Goal: Transaction & Acquisition: Purchase product/service

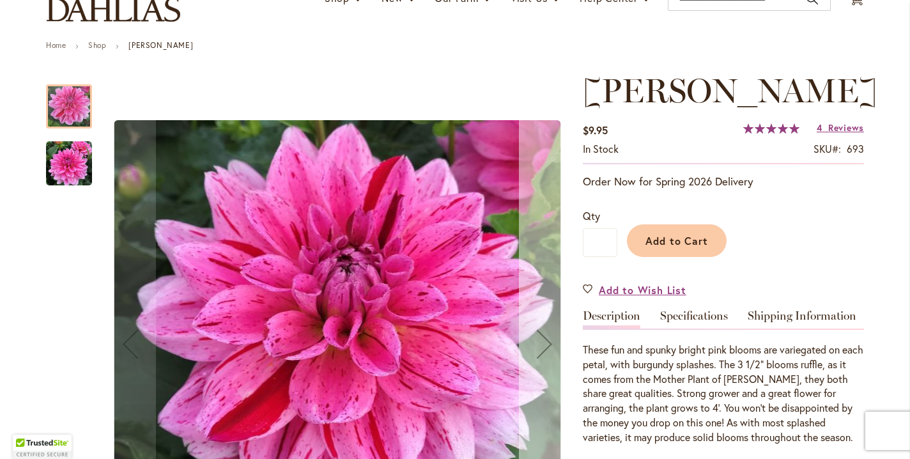
scroll to position [120, 0]
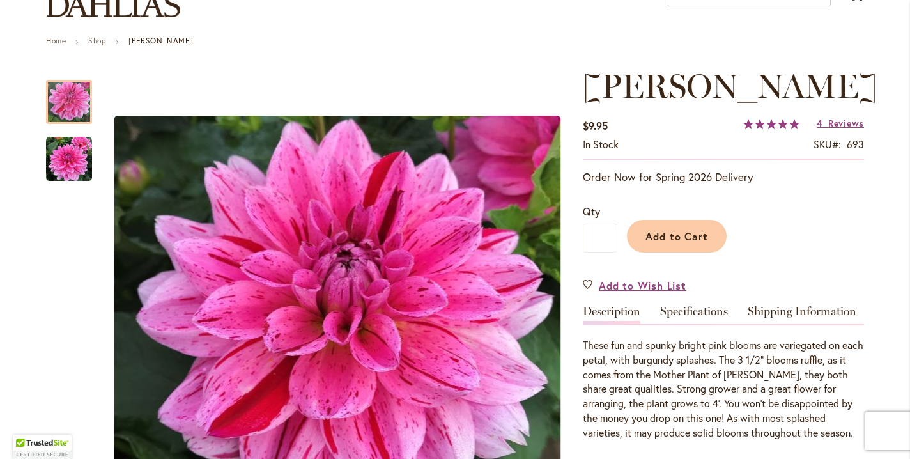
click at [668, 339] on div "CHA CHING $9.95 In stock SKU 693 Rating: 100 % of 100 4 Reviews Add Your Review…" at bounding box center [723, 441] width 281 height 748
click at [673, 324] on link "Specifications" at bounding box center [694, 314] width 68 height 19
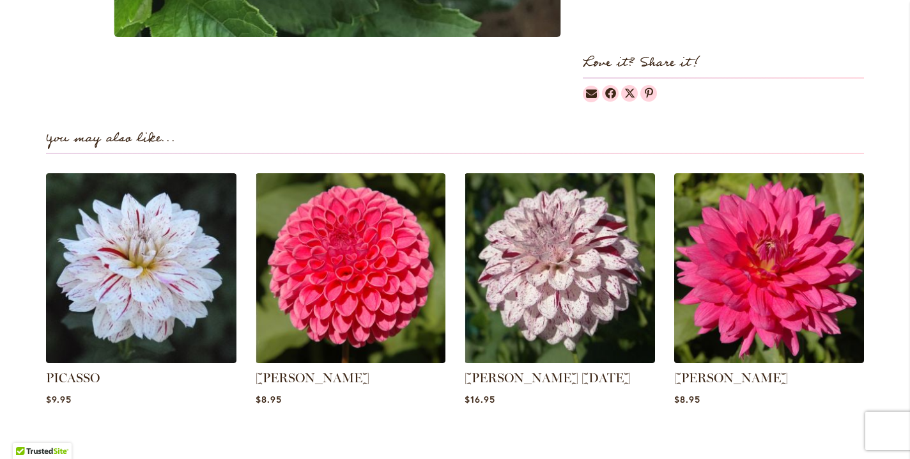
scroll to position [985, 0]
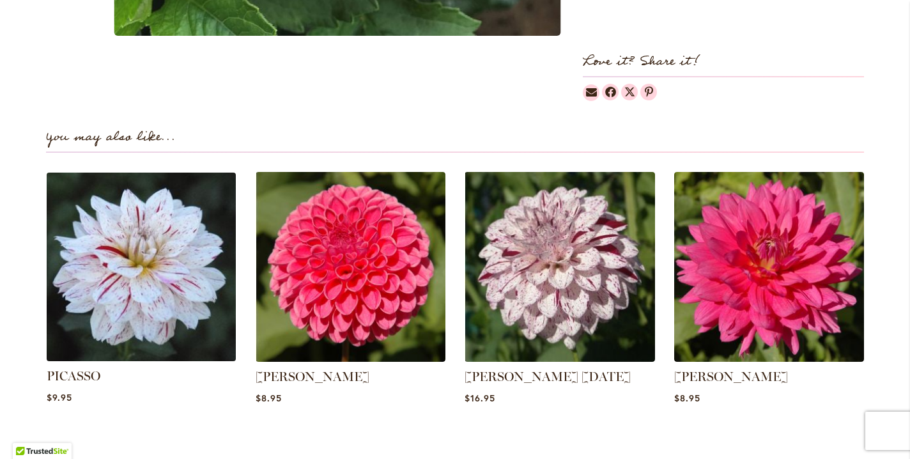
click at [105, 286] on img at bounding box center [141, 266] width 198 height 198
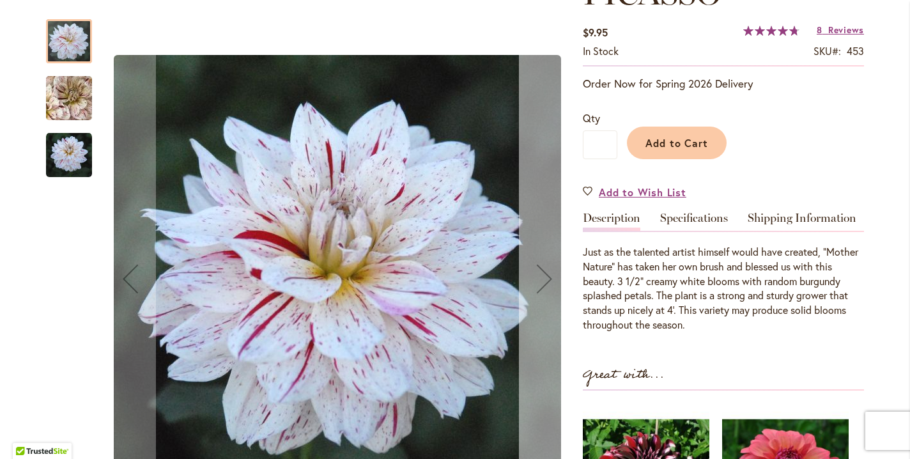
scroll to position [212, 0]
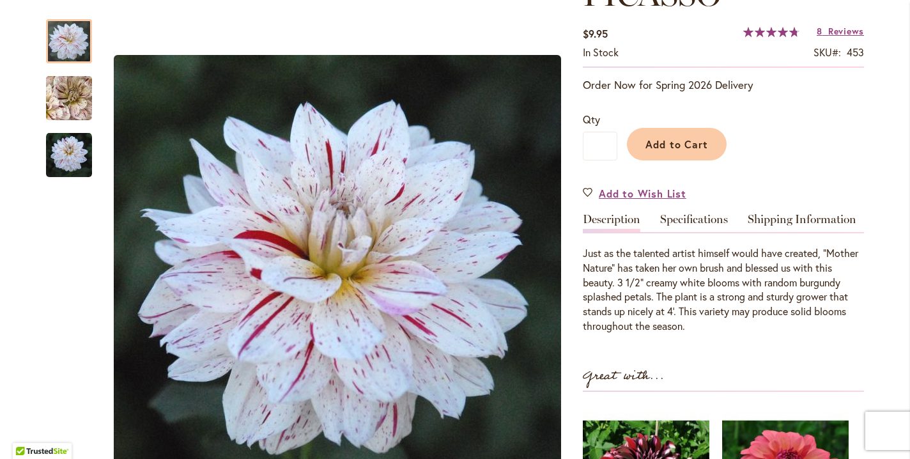
click at [686, 247] on div "PICASSO $9.95 In stock SKU 453 Rating: 96 % of 100 8 Reviews Add Your Review Or…" at bounding box center [723, 342] width 281 height 734
click at [691, 232] on link "Specifications" at bounding box center [694, 222] width 68 height 19
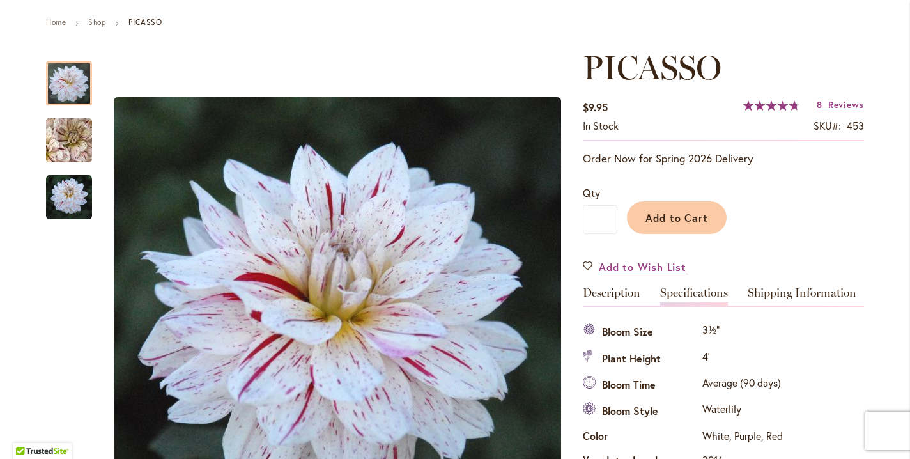
scroll to position [137, 0]
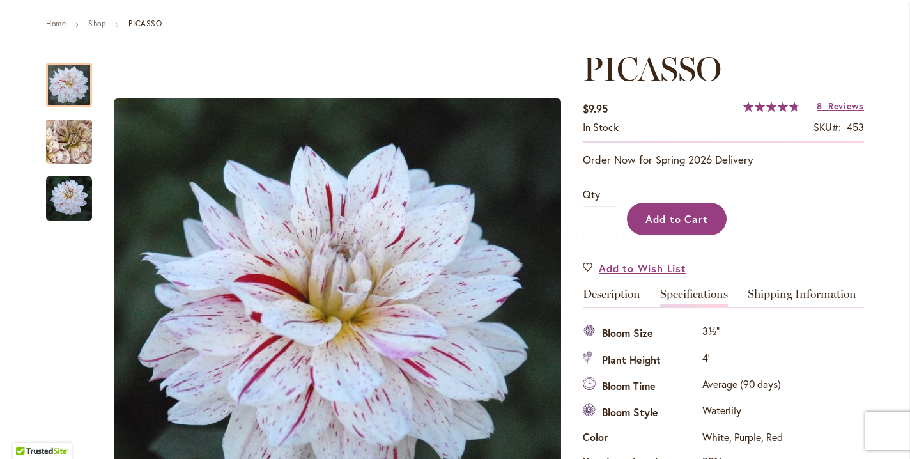
click at [672, 226] on span "Add to Cart" at bounding box center [676, 218] width 63 height 13
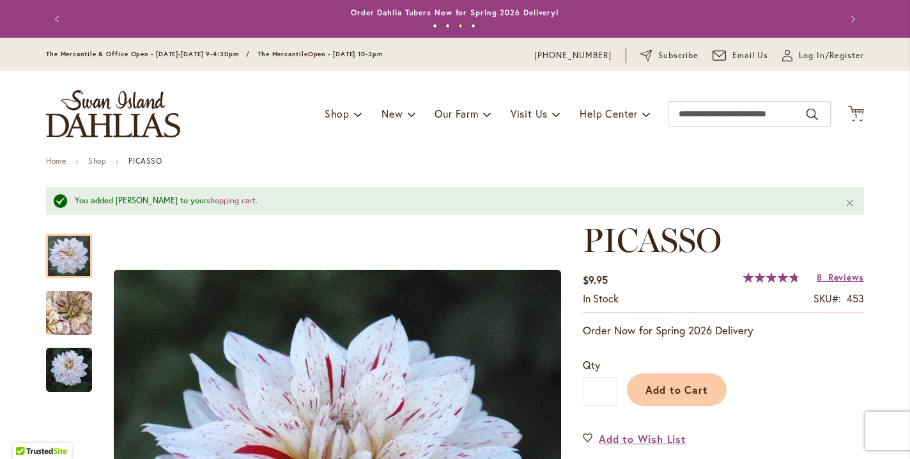
scroll to position [0, 0]
click at [815, 62] on span "Log In/Register" at bounding box center [831, 55] width 65 height 13
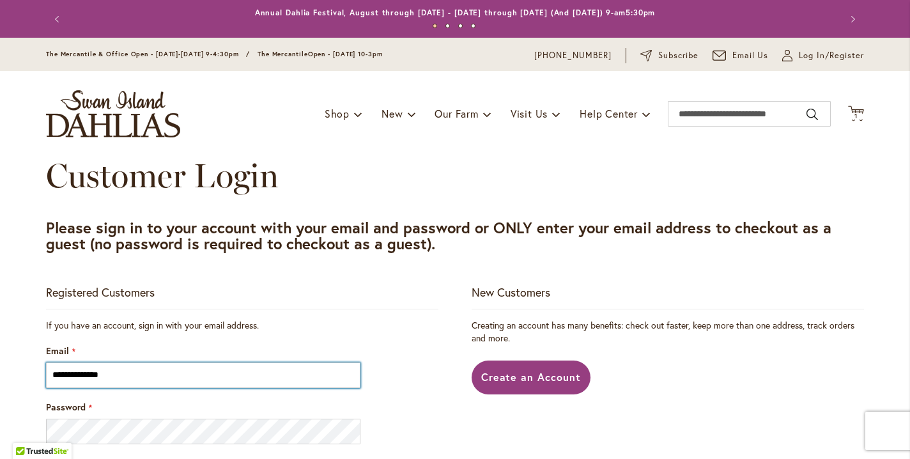
type input "**********"
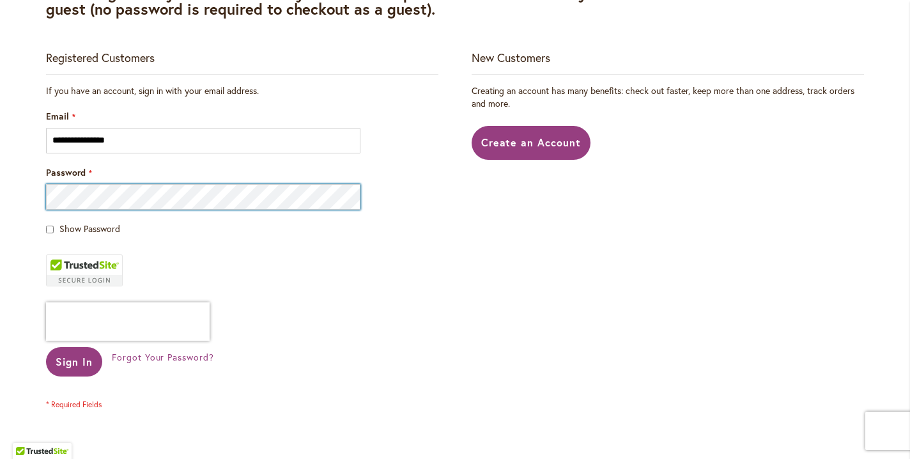
scroll to position [236, 0]
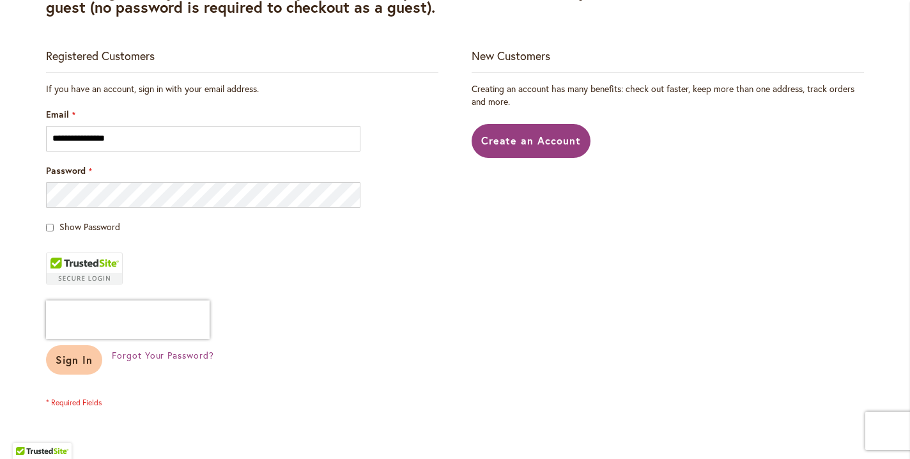
click at [72, 374] on button "Sign In" at bounding box center [74, 359] width 56 height 29
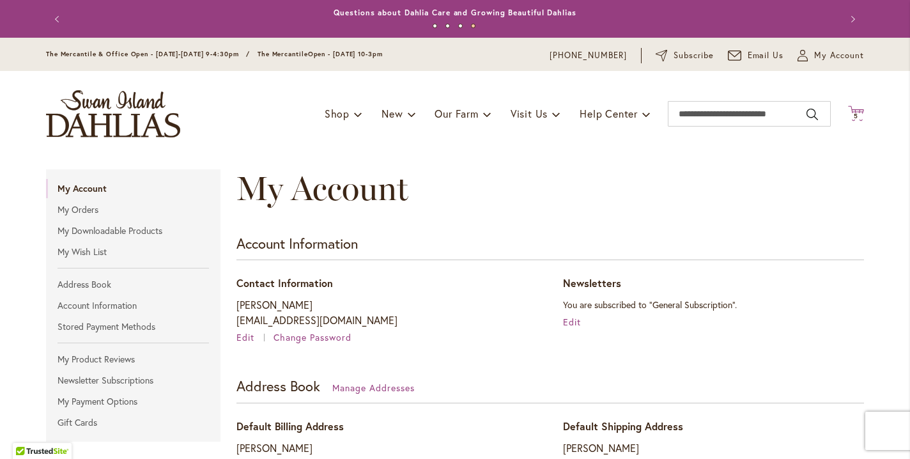
click at [856, 118] on span "5" at bounding box center [856, 116] width 4 height 8
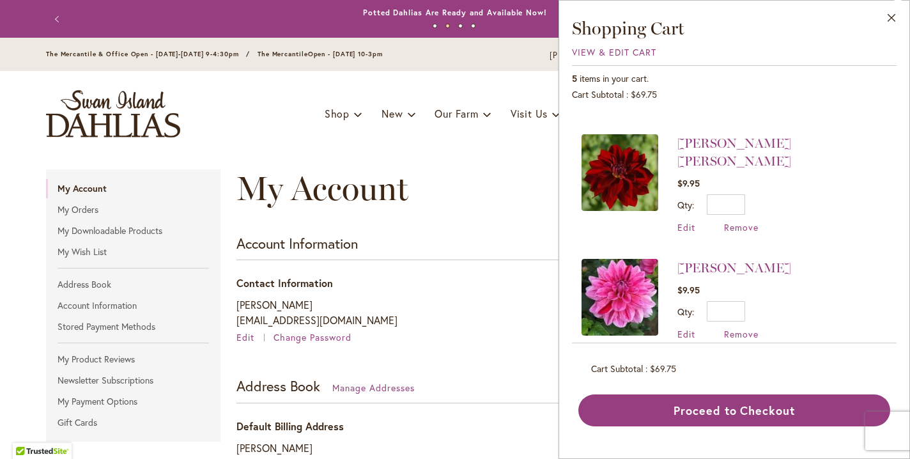
scroll to position [196, 0]
click at [405, 157] on div "Toggle Nav Shop Dahlia Tubers Collections Fresh Cut Dahlias Gardening Supplies …" at bounding box center [454, 114] width 843 height 86
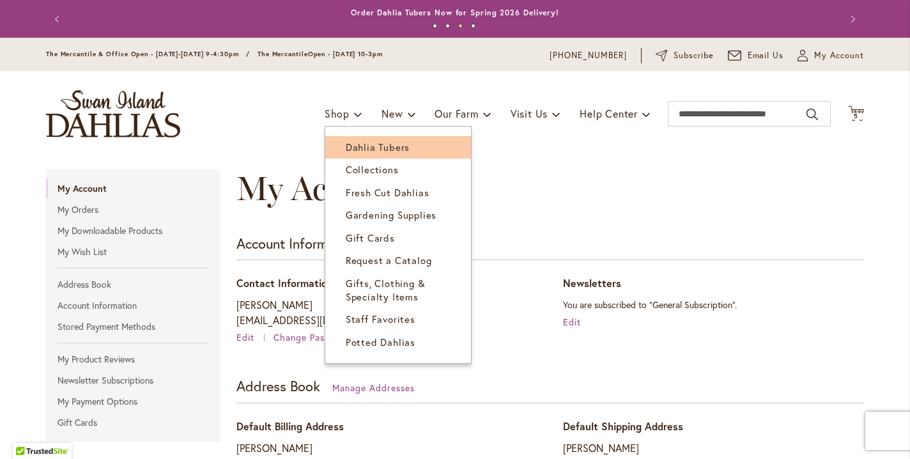
click at [369, 150] on span "Dahlia Tubers" at bounding box center [378, 147] width 64 height 13
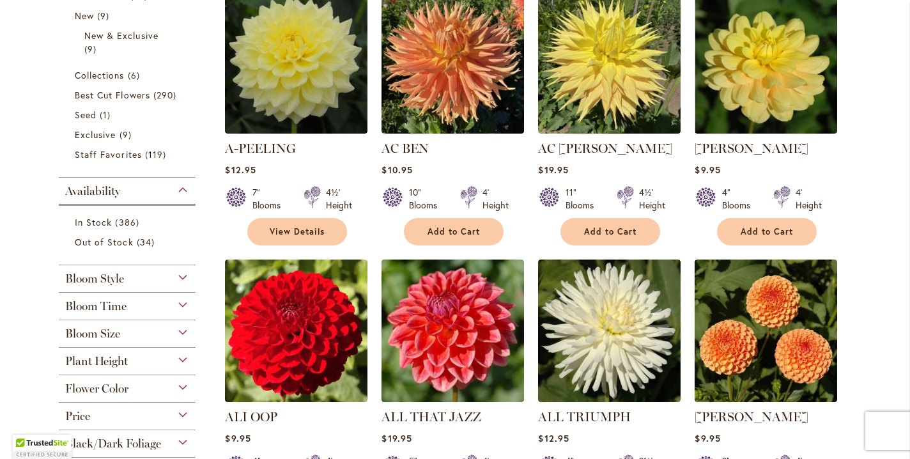
scroll to position [331, 0]
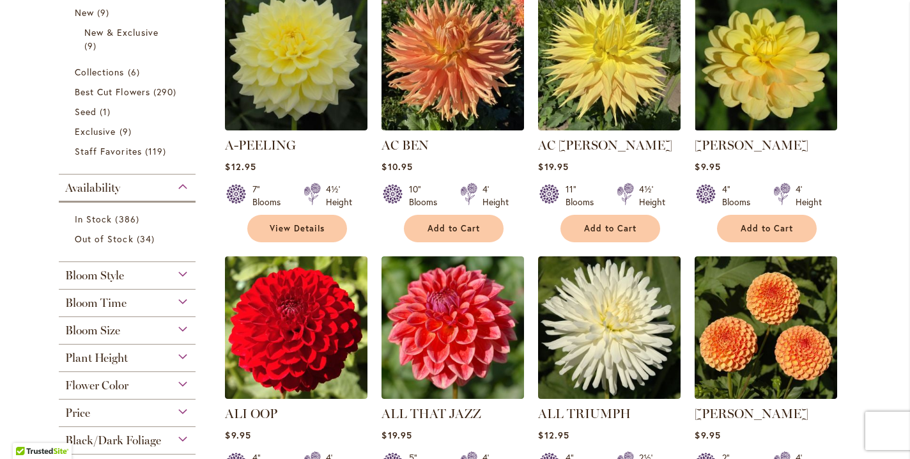
click at [185, 310] on div "Bloom Time" at bounding box center [127, 299] width 137 height 20
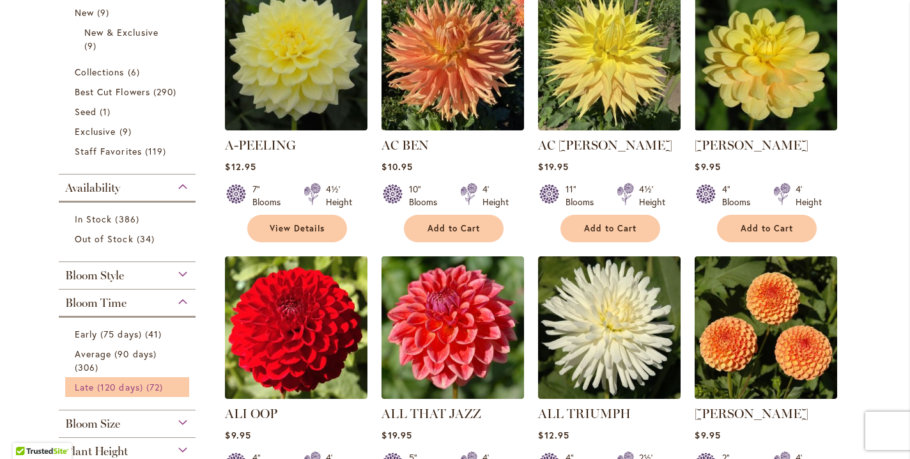
click at [149, 394] on span "72 items" at bounding box center [156, 386] width 20 height 13
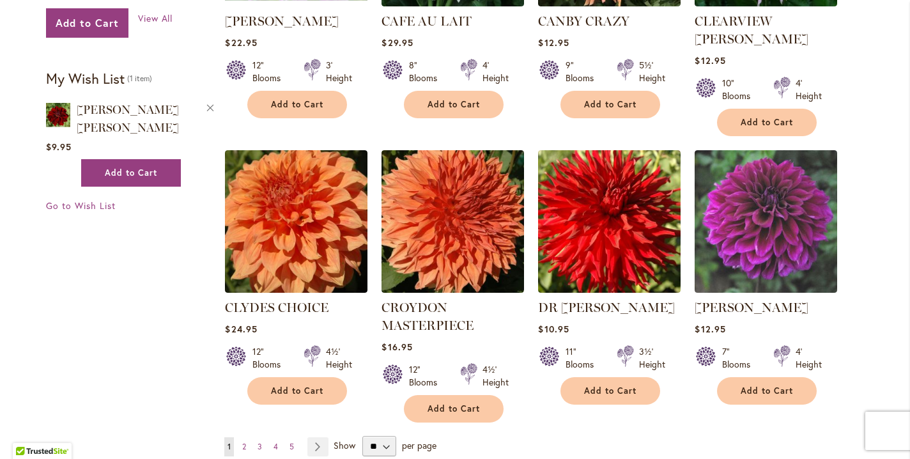
scroll to position [983, 0]
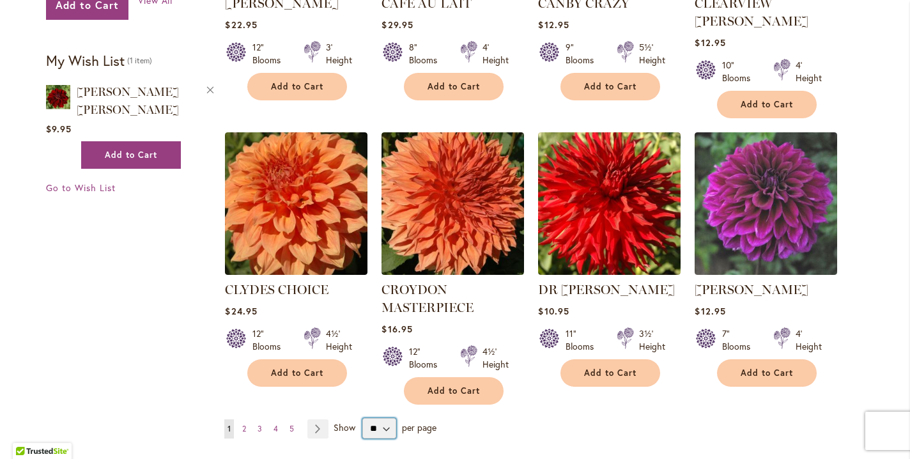
select select "**"
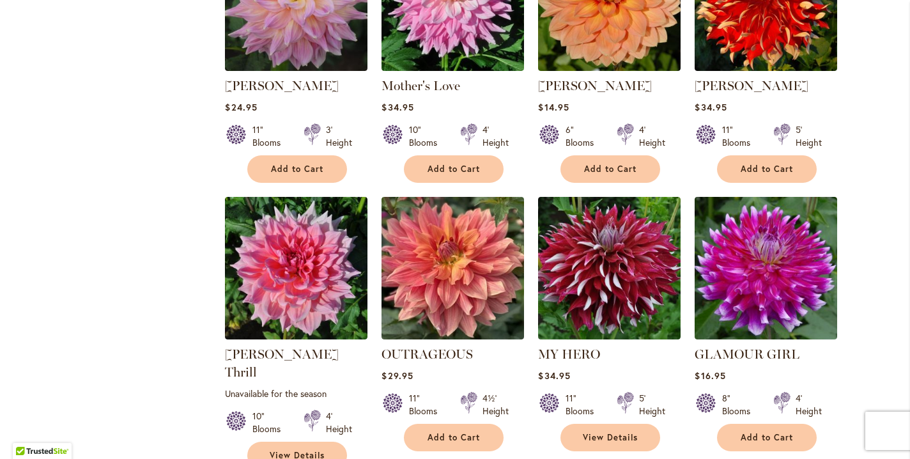
scroll to position [3388, 0]
